Goal: Transaction & Acquisition: Purchase product/service

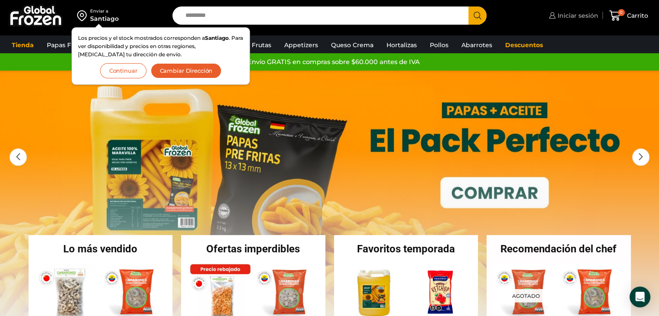
click at [570, 16] on span "Iniciar sesión" at bounding box center [577, 15] width 43 height 9
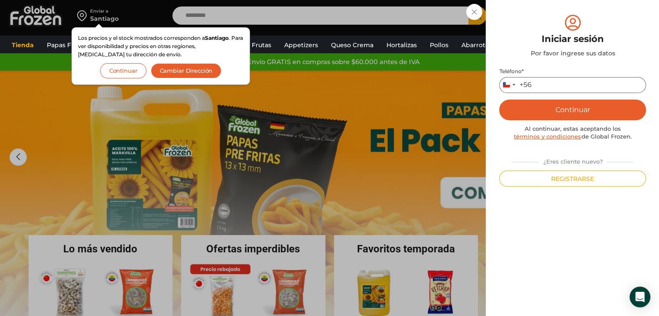
click at [548, 80] on input "Teléfono *" at bounding box center [572, 85] width 147 height 16
type input "*********"
click at [568, 104] on button "Continuar" at bounding box center [572, 110] width 147 height 21
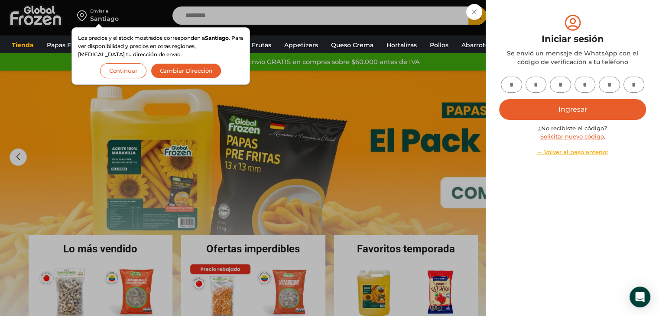
click at [508, 82] on input "text" at bounding box center [511, 85] width 21 height 16
type input "*"
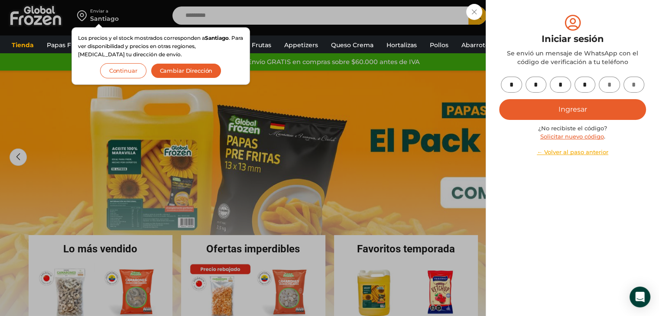
type input "*"
click at [618, 101] on button "Ingresar" at bounding box center [572, 109] width 147 height 21
click at [601, 110] on button "Ingresar" at bounding box center [572, 109] width 147 height 21
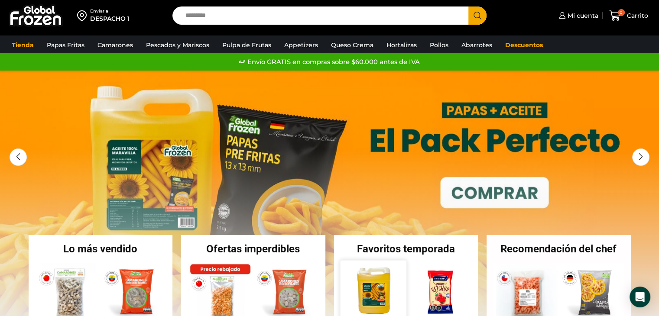
click at [369, 287] on img at bounding box center [373, 294] width 66 height 66
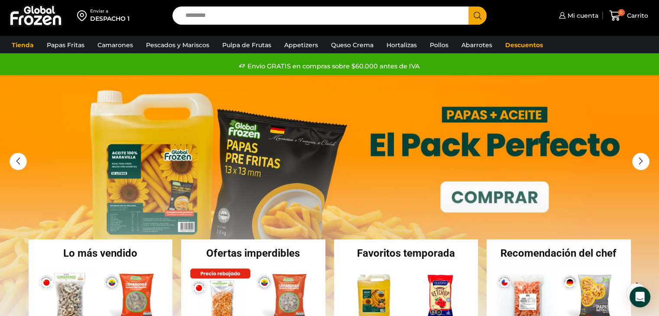
scroll to position [30, 0]
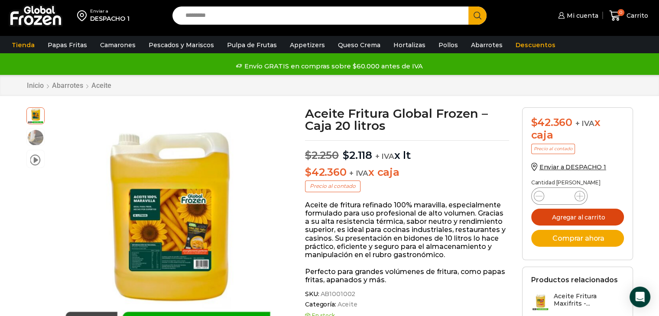
click at [578, 217] on button "Agregar al carrito" at bounding box center [577, 217] width 93 height 17
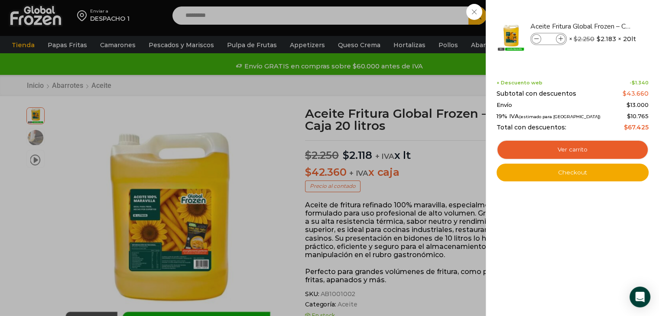
click at [607, 14] on div "1 Carrito 1 1 Shopping Cart *" at bounding box center [628, 16] width 43 height 20
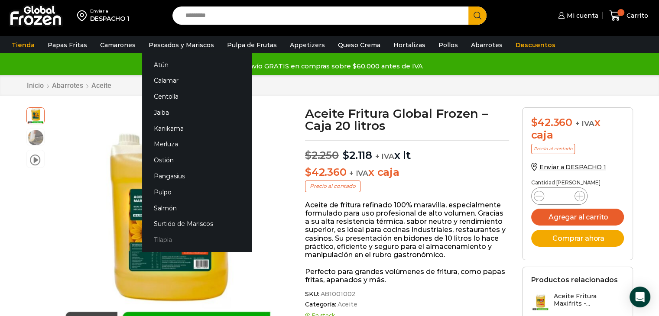
click at [151, 240] on link "Tilapia" at bounding box center [196, 240] width 109 height 16
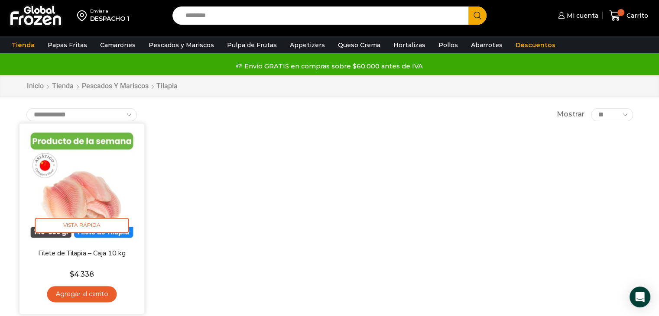
scroll to position [43, 0]
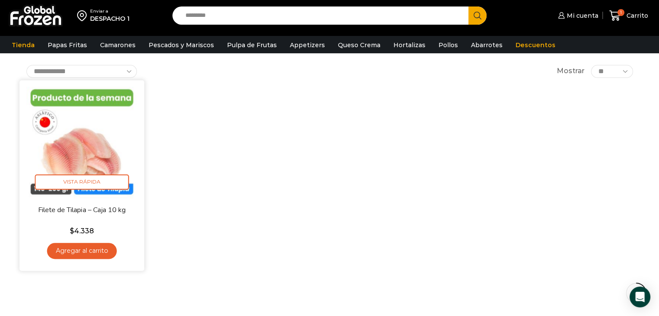
click at [86, 251] on link "Agregar al carrito" at bounding box center [82, 251] width 70 height 16
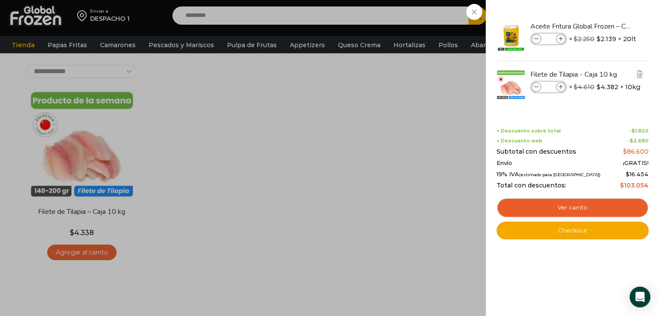
click at [561, 84] on span at bounding box center [561, 87] width 10 height 10
type input "*"
click at [607, 26] on div "3 Carrito 3 3 Shopping Cart *" at bounding box center [628, 16] width 43 height 20
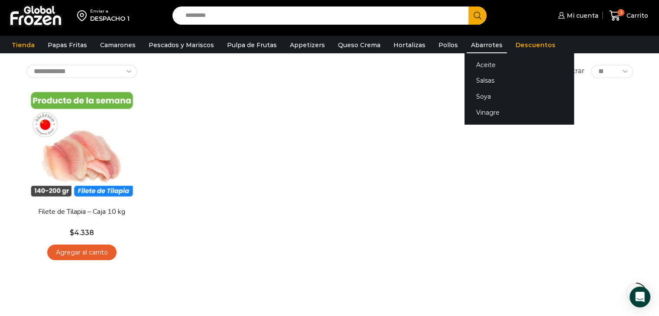
click at [473, 50] on link "Abarrotes" at bounding box center [487, 45] width 40 height 16
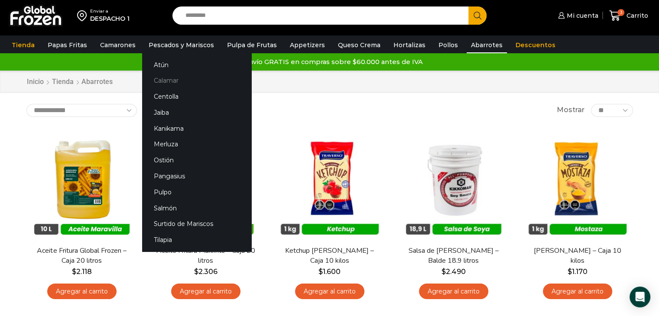
click at [161, 85] on link "Calamar" at bounding box center [196, 81] width 109 height 16
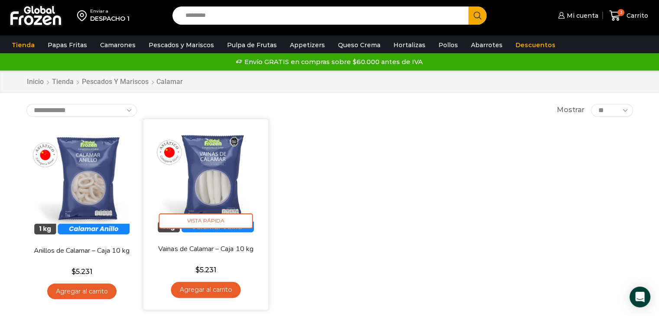
click at [212, 287] on link "Agregar al carrito" at bounding box center [206, 290] width 70 height 16
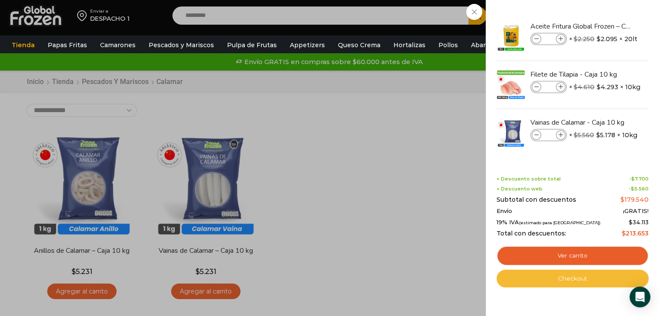
click at [571, 279] on link "Checkout" at bounding box center [573, 279] width 152 height 18
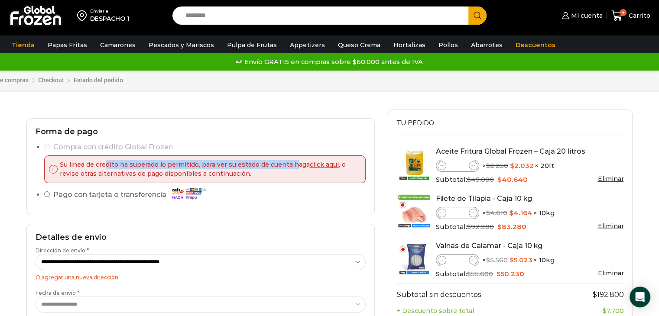
drag, startPoint x: 105, startPoint y: 165, endPoint x: 293, endPoint y: 159, distance: 187.4
click at [293, 159] on div "Su linea de credito ha superado lo permitido, para ver su estado de cuenta haga…" at bounding box center [205, 170] width 322 height 28
click at [310, 166] on link "click aqui" at bounding box center [324, 165] width 29 height 8
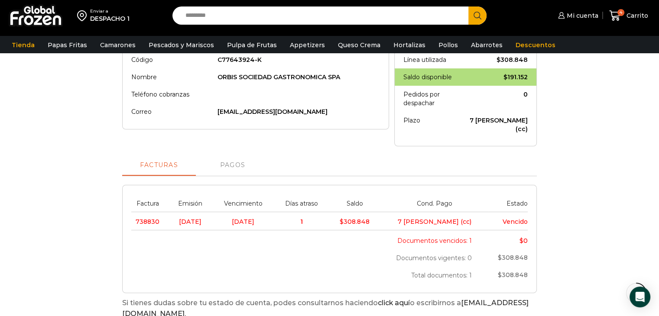
scroll to position [43, 0]
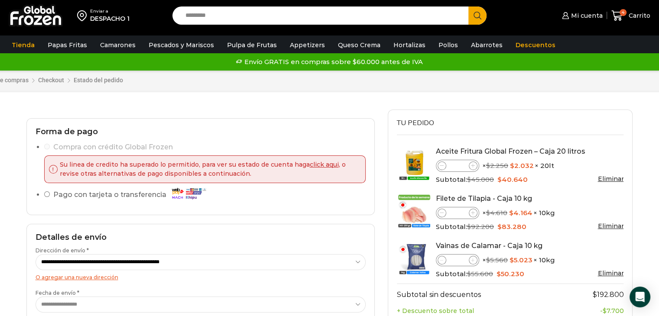
click at [440, 209] on span at bounding box center [442, 213] width 9 height 9
type input "*"
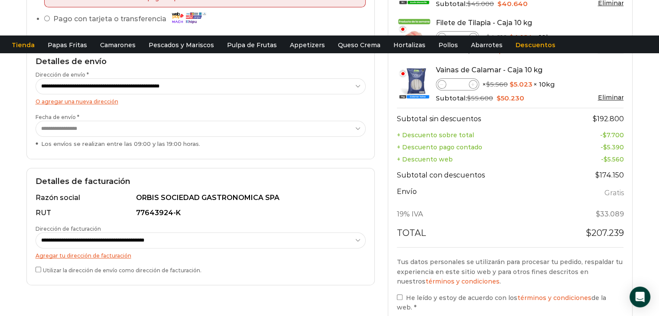
scroll to position [217, 0]
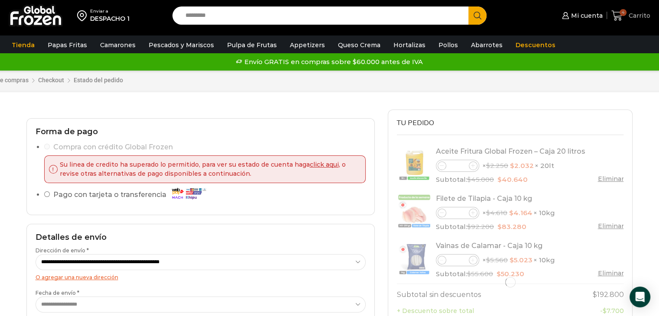
click at [624, 18] on span "4" at bounding box center [619, 16] width 15 height 12
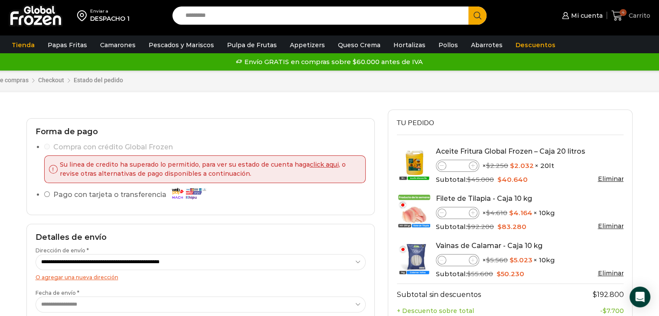
click at [623, 20] on icon at bounding box center [618, 16] width 12 height 12
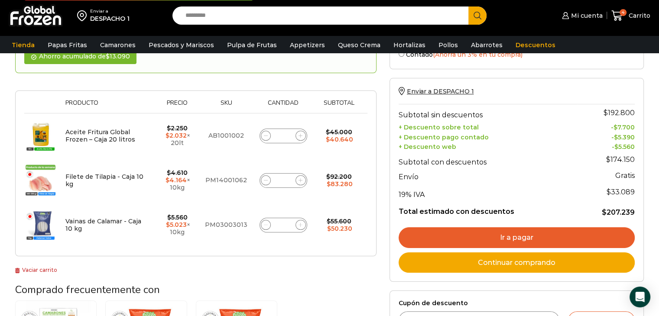
scroll to position [43, 0]
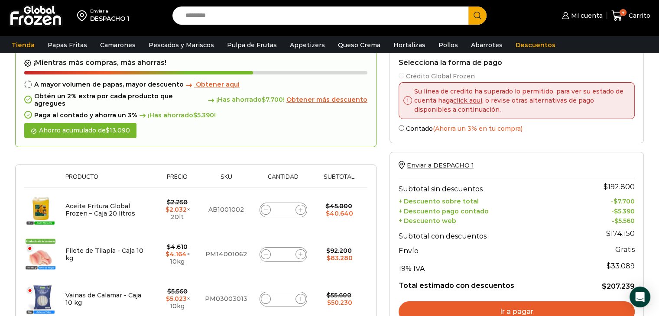
click at [264, 253] on icon at bounding box center [266, 255] width 4 height 4
type input "*"
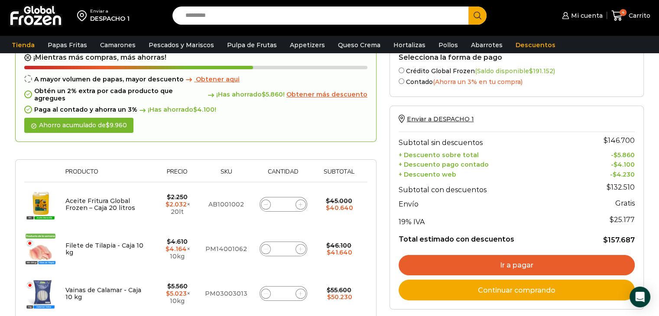
scroll to position [134, 0]
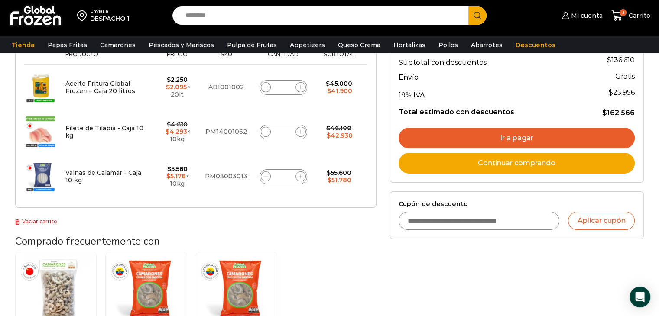
scroll to position [173, 0]
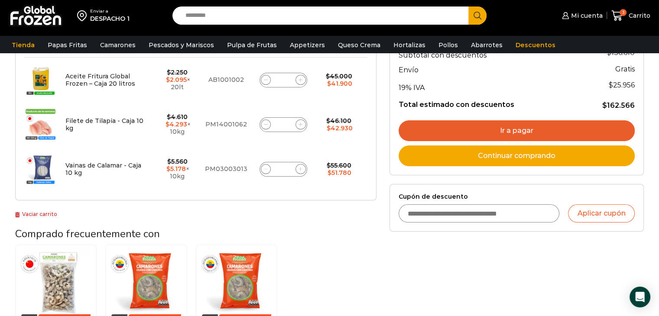
click at [507, 132] on link "Ir a pagar" at bounding box center [517, 131] width 236 height 21
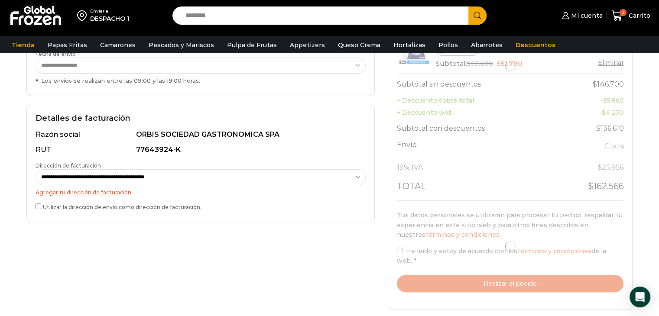
scroll to position [217, 0]
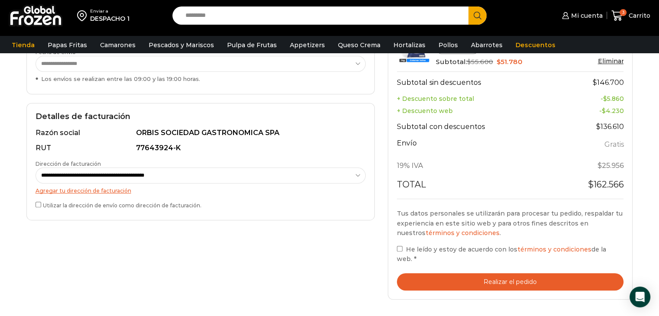
click at [398, 253] on label "He leído y estoy de acuerdo con los términos y condiciones de la web. *" at bounding box center [510, 255] width 227 height 20
click at [469, 277] on button "Realizar el pedido" at bounding box center [510, 283] width 227 height 18
